Goal: Task Accomplishment & Management: Complete application form

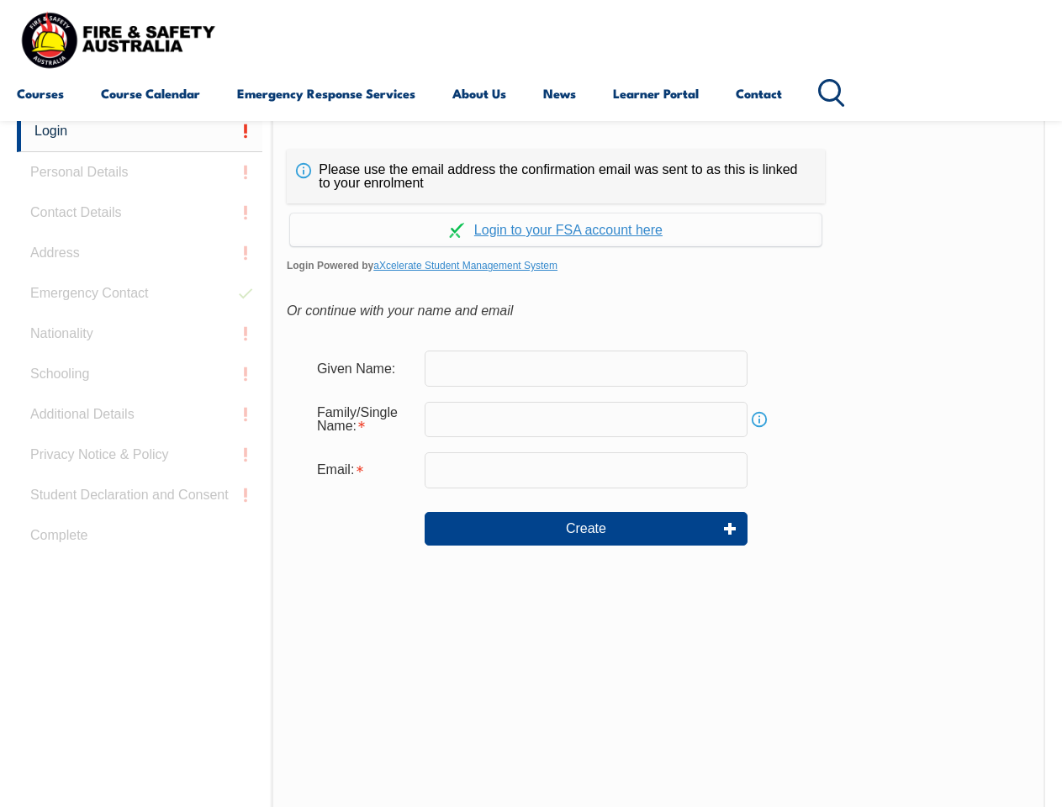
click at [531, 204] on div "Continue with Google Continue with Apple Continue with Facebook Continue with a…" at bounding box center [556, 224] width 538 height 43
click at [531, 459] on input "email" at bounding box center [586, 469] width 323 height 35
click at [140, 131] on link "Login" at bounding box center [140, 131] width 246 height 41
click at [140, 172] on div "Login Personal Details Contact Details Address Emergency Contact Nationality Sc…" at bounding box center [144, 531] width 255 height 840
click at [140, 213] on div "Login Personal Details Contact Details Address Emergency Contact Nationality Sc…" at bounding box center [144, 531] width 255 height 840
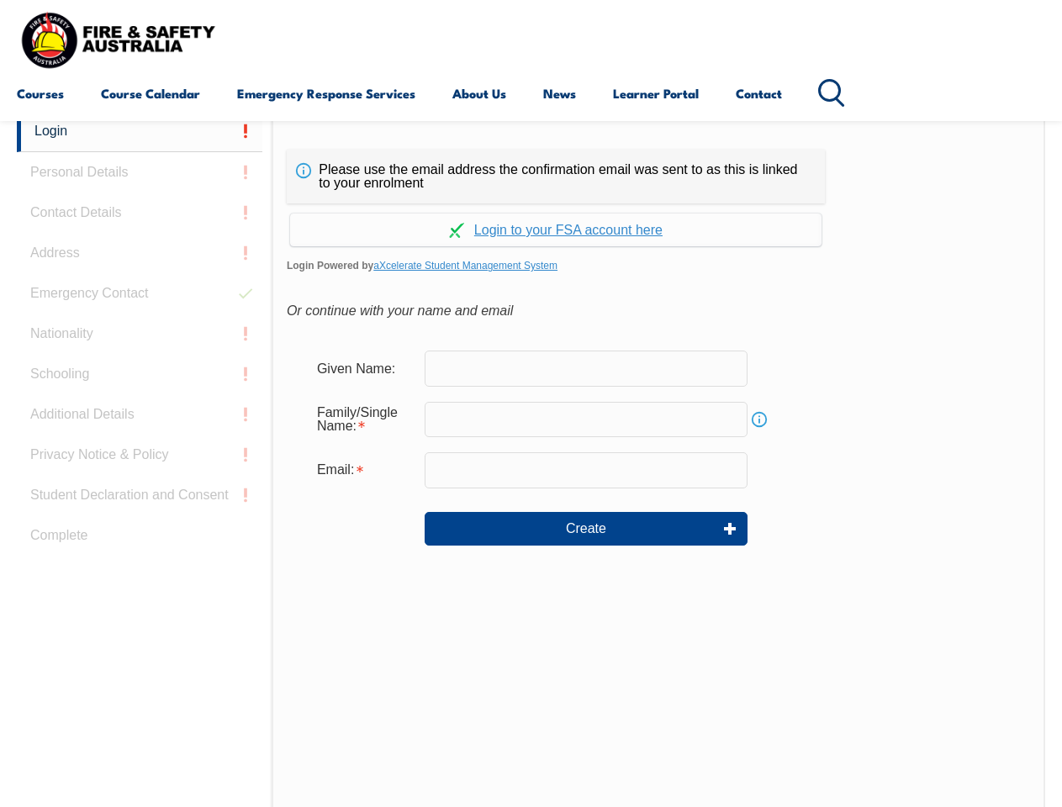
click at [140, 253] on div "Login Personal Details Contact Details Address Emergency Contact Nationality Sc…" at bounding box center [144, 531] width 255 height 840
click at [140, 293] on div "Login Personal Details Contact Details Address Emergency Contact Nationality Sc…" at bounding box center [144, 531] width 255 height 840
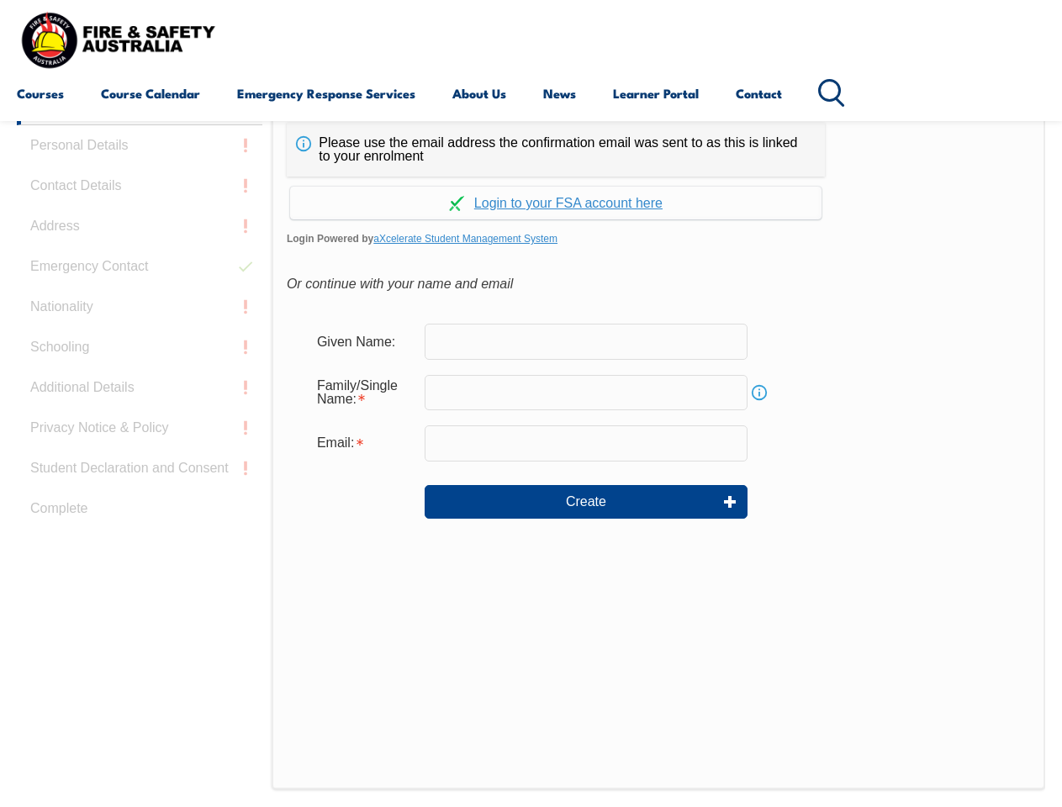
click at [140, 334] on div "Login Personal Details Contact Details Address Emergency Contact Nationality Sc…" at bounding box center [144, 504] width 255 height 840
click at [140, 374] on div "Login Personal Details Contact Details Address Emergency Contact Nationality Sc…" at bounding box center [144, 504] width 255 height 840
click at [140, 415] on div "Login Personal Details Contact Details Address Emergency Contact Nationality Sc…" at bounding box center [144, 504] width 255 height 840
